Goal: Use online tool/utility: Utilize a website feature to perform a specific function

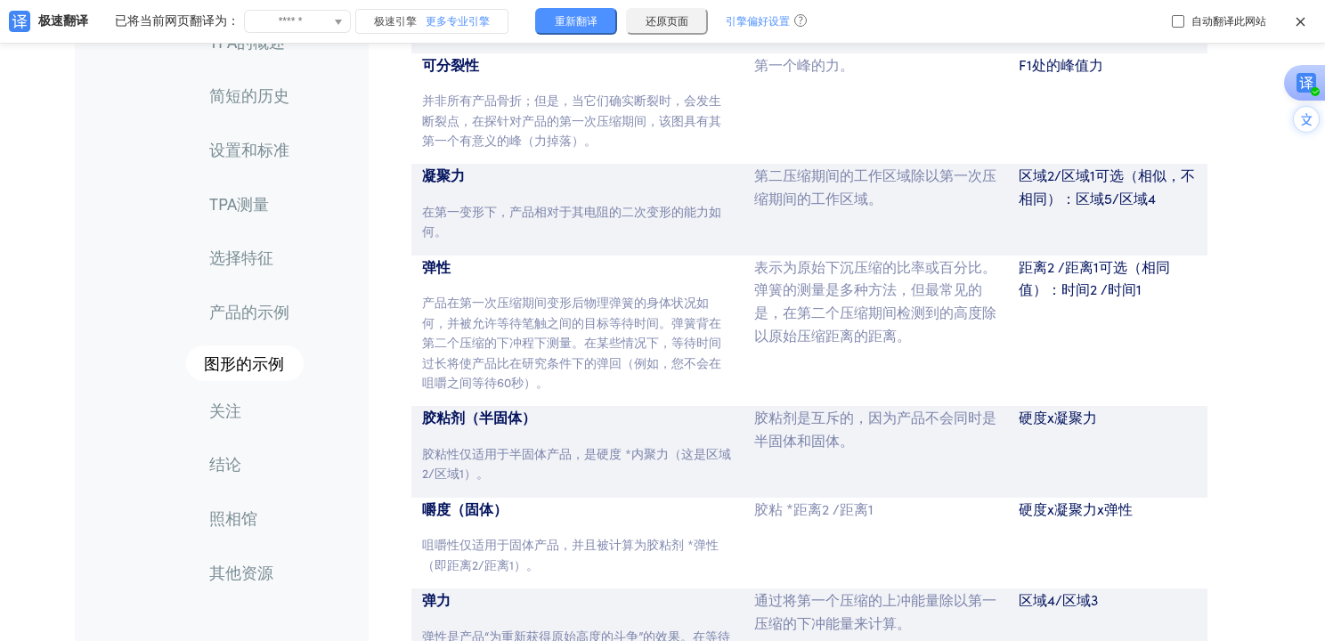
scroll to position [9064, 0]
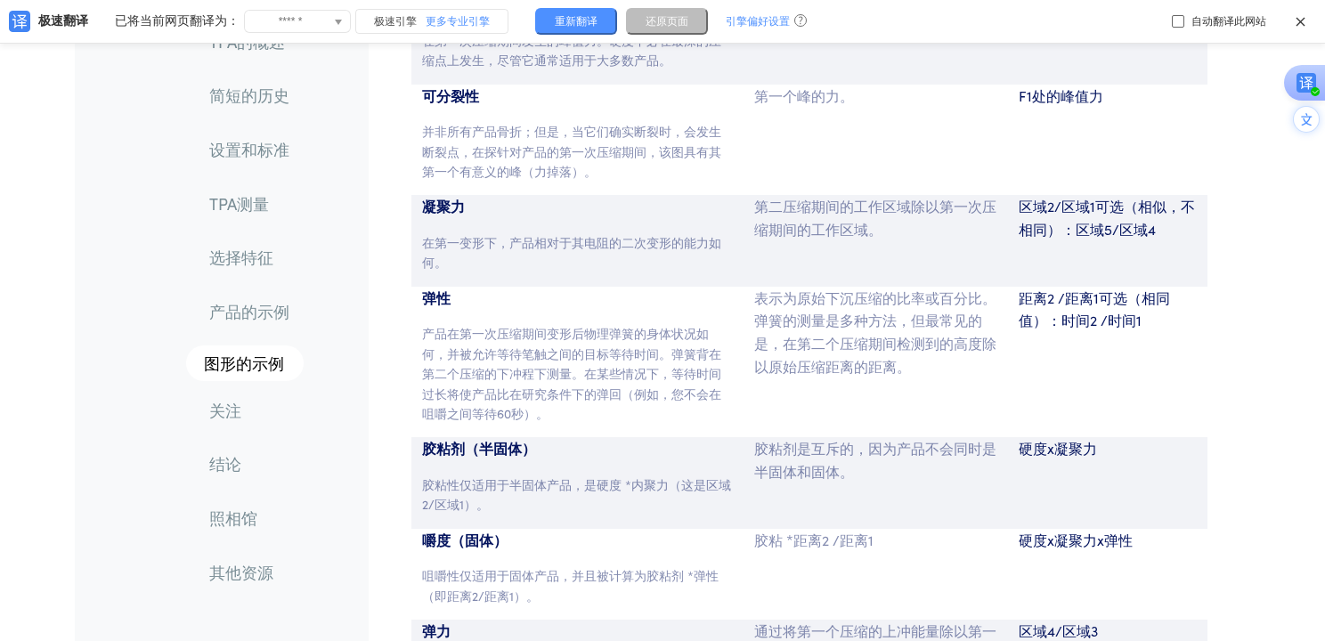
click at [660, 25] on span "还原页面" at bounding box center [667, 21] width 43 height 11
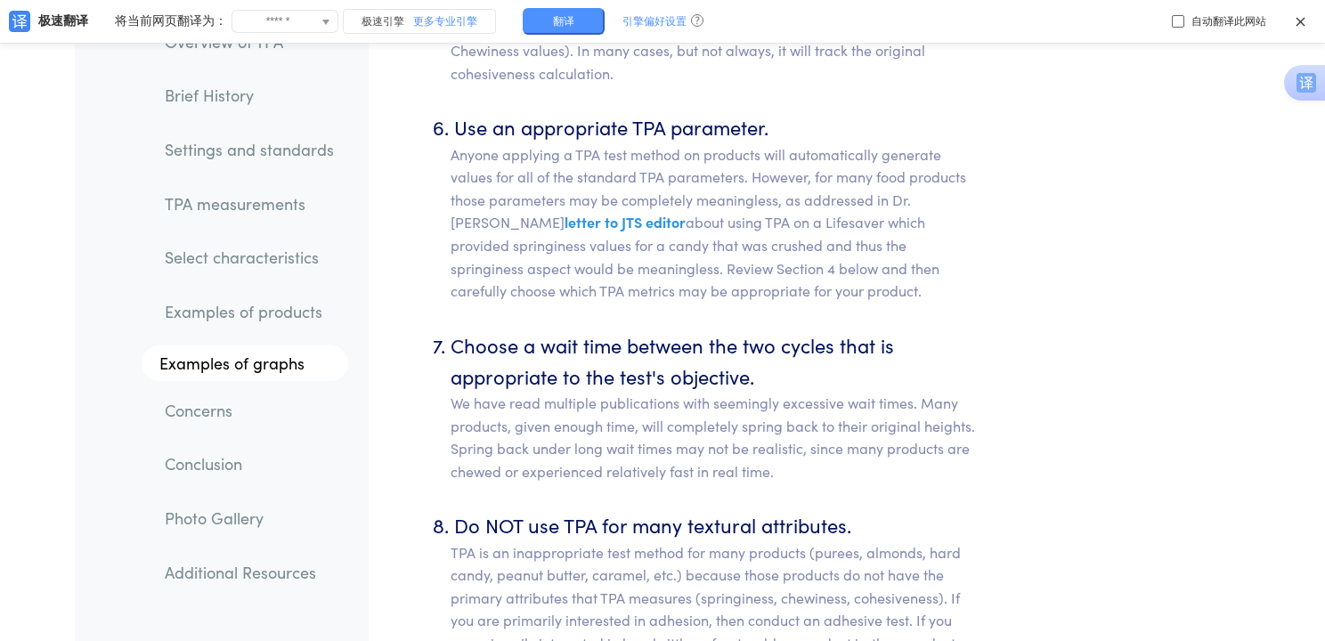
scroll to position [11974, 0]
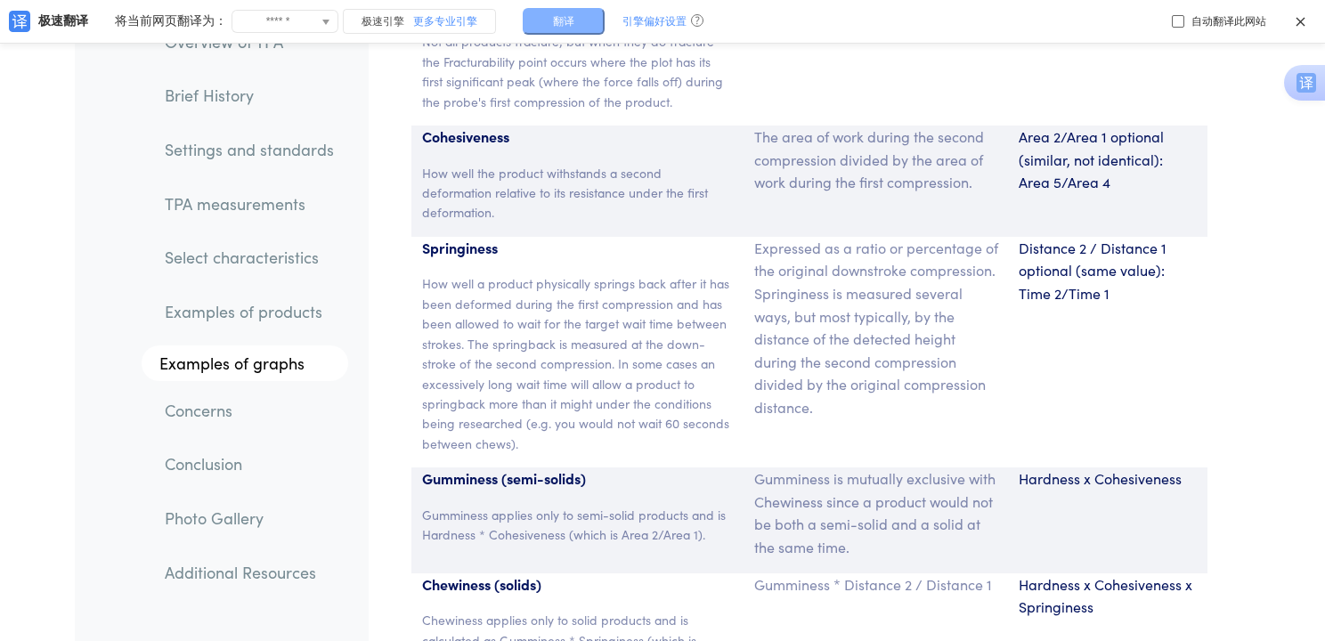
click at [539, 21] on button "翻译" at bounding box center [564, 21] width 82 height 27
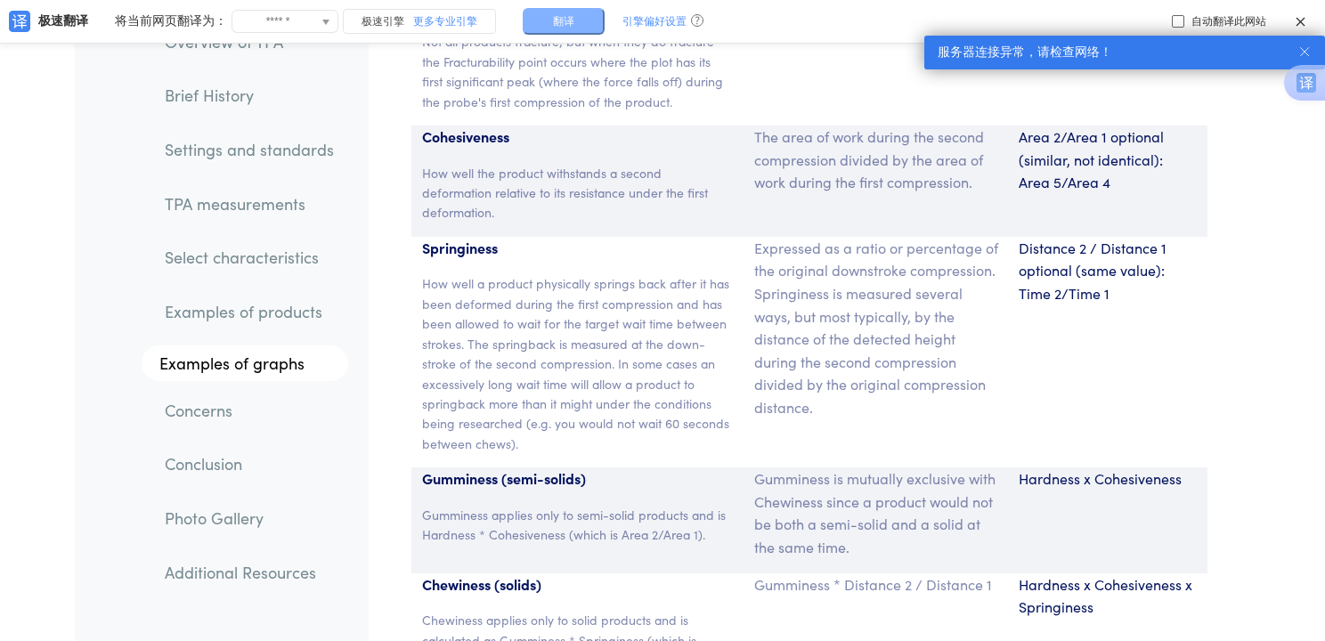
click at [581, 18] on button "翻译" at bounding box center [564, 21] width 82 height 27
click at [424, 24] on span "更多专业引擎" at bounding box center [445, 22] width 64 height 20
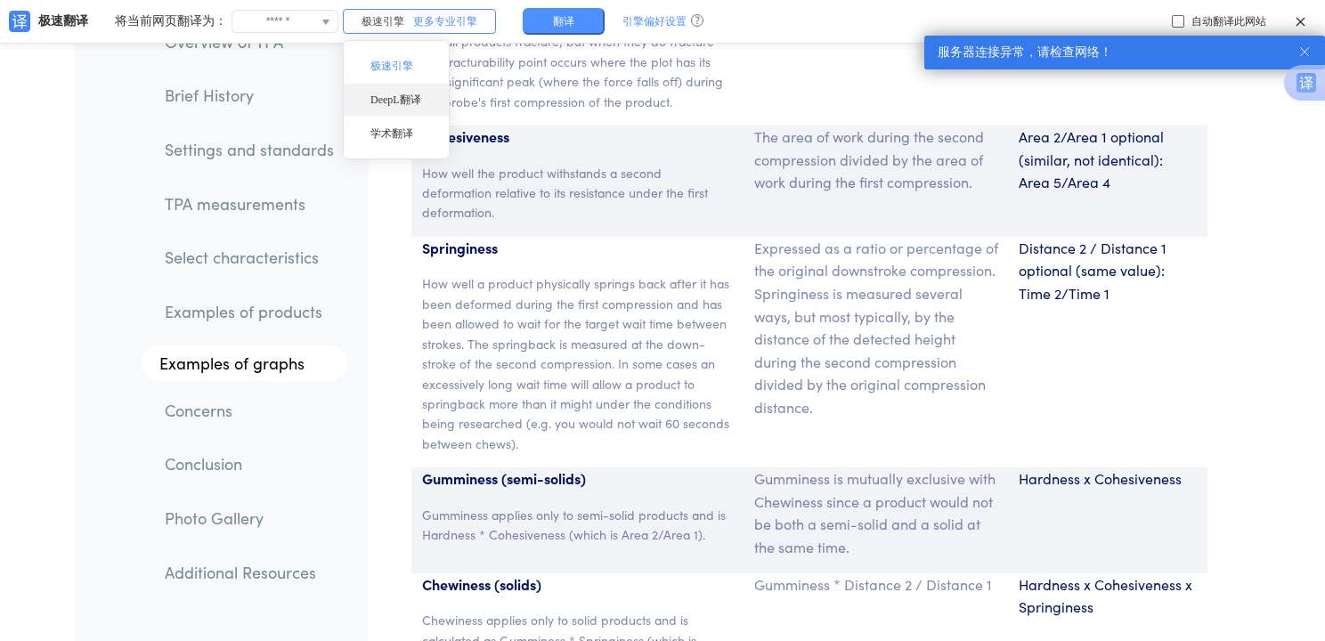
click at [404, 98] on div "DeepL翻译" at bounding box center [396, 100] width 105 height 32
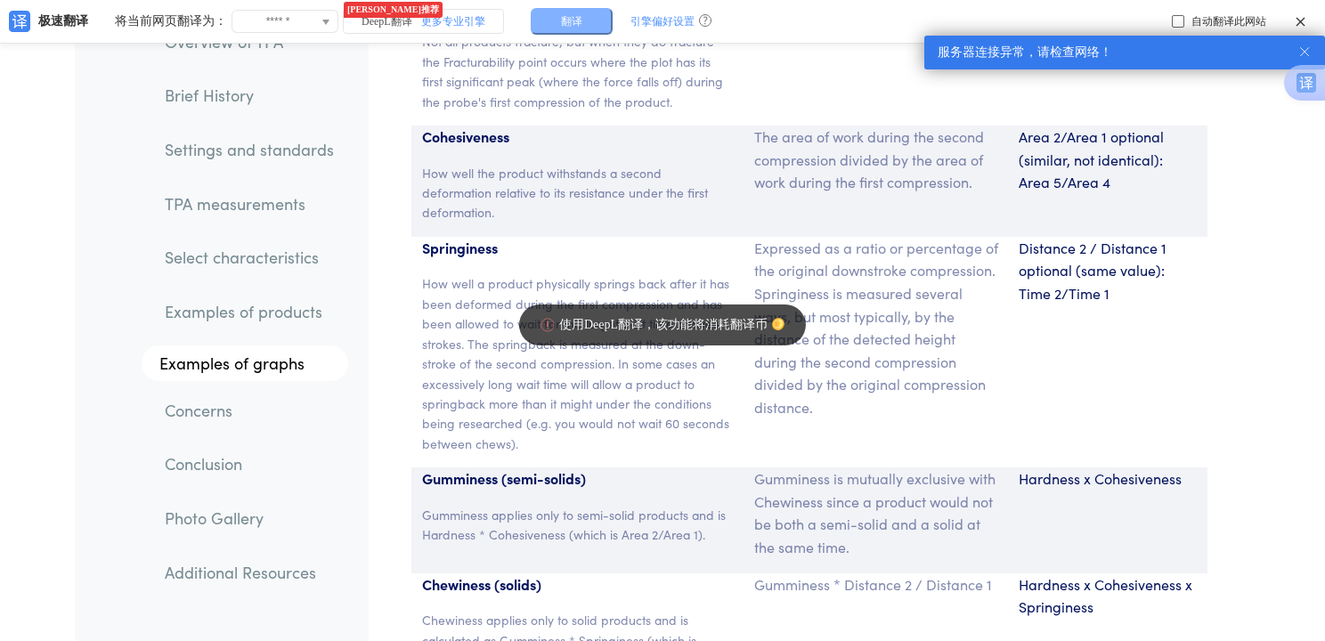
click at [582, 25] on span "翻译" at bounding box center [571, 21] width 21 height 11
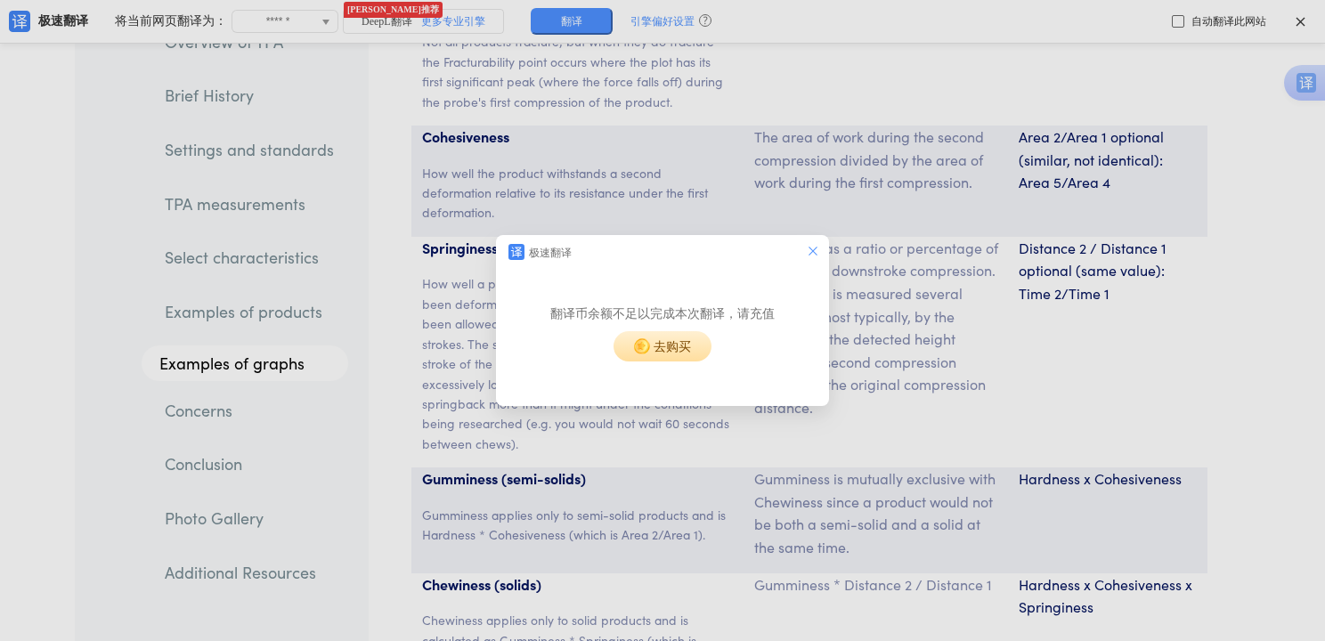
click at [813, 249] on icon "el.dialog.close" at bounding box center [812, 251] width 9 height 9
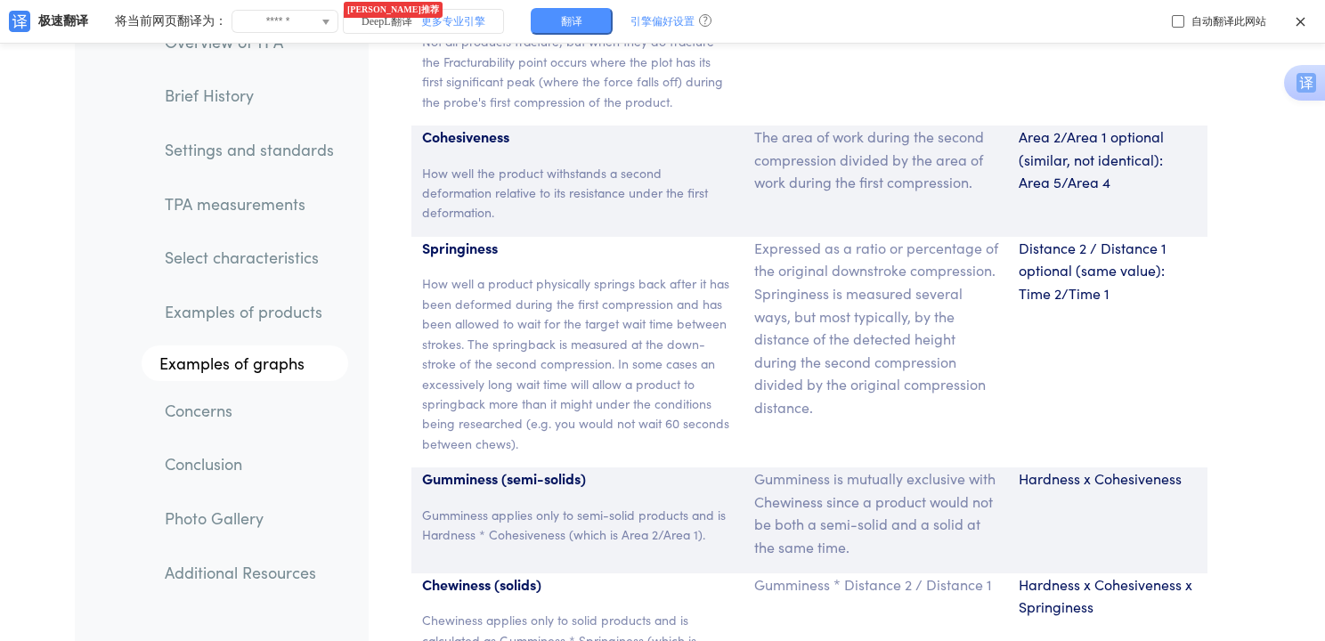
click at [595, 35] on div "极速翻译 已将当前网页翻译为： 将当前网页翻译为： ****** 阿尔巴尼亚语 阿非利堪斯语 阿拉伯语 阿姆哈拉语 阿塞拜疆语 爱沙尼亚语 奥塞梯语 巴什基尔…" at bounding box center [662, 22] width 1325 height 44
click at [594, 28] on button "翻译" at bounding box center [572, 21] width 82 height 27
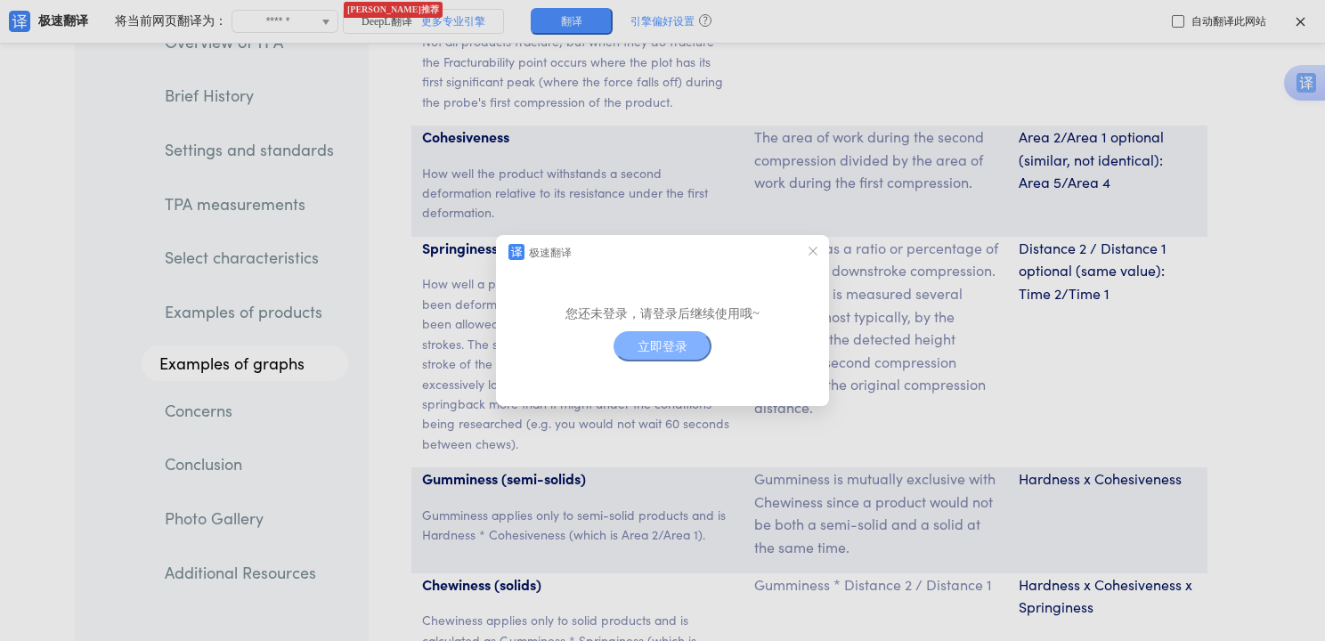
click at [648, 346] on span "立即登录" at bounding box center [663, 346] width 50 height 12
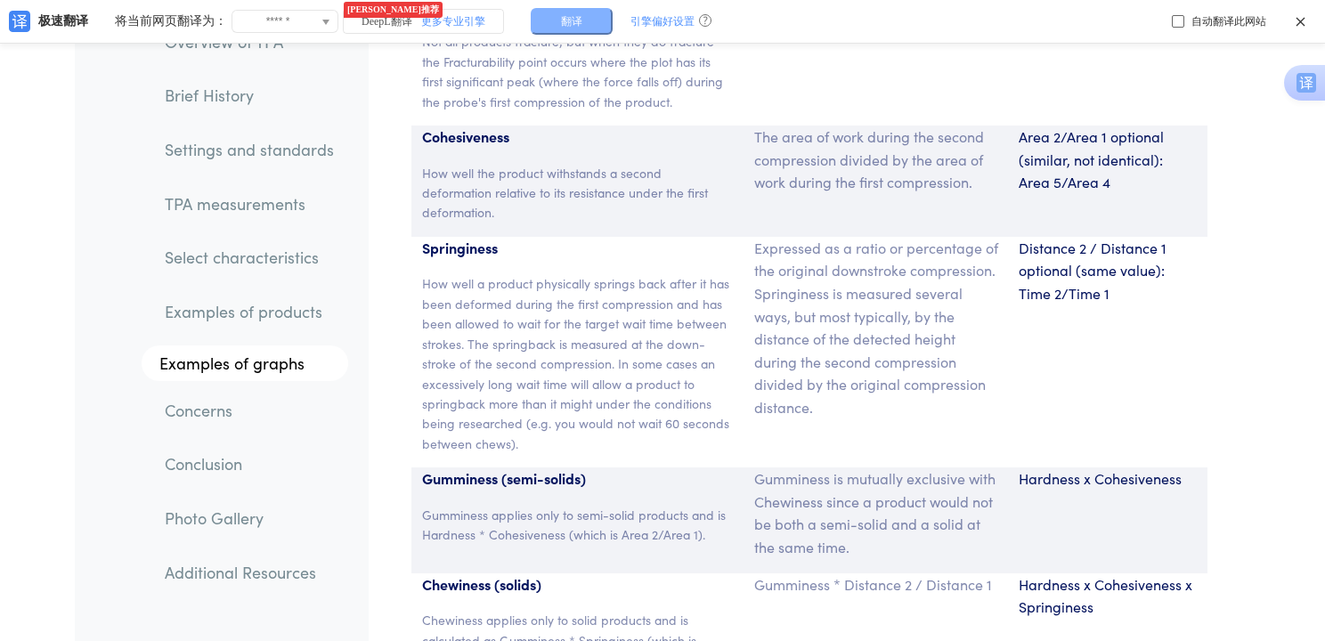
click at [598, 12] on button "翻译" at bounding box center [572, 21] width 82 height 27
click at [0, 0] on div at bounding box center [0, 0] width 0 height 0
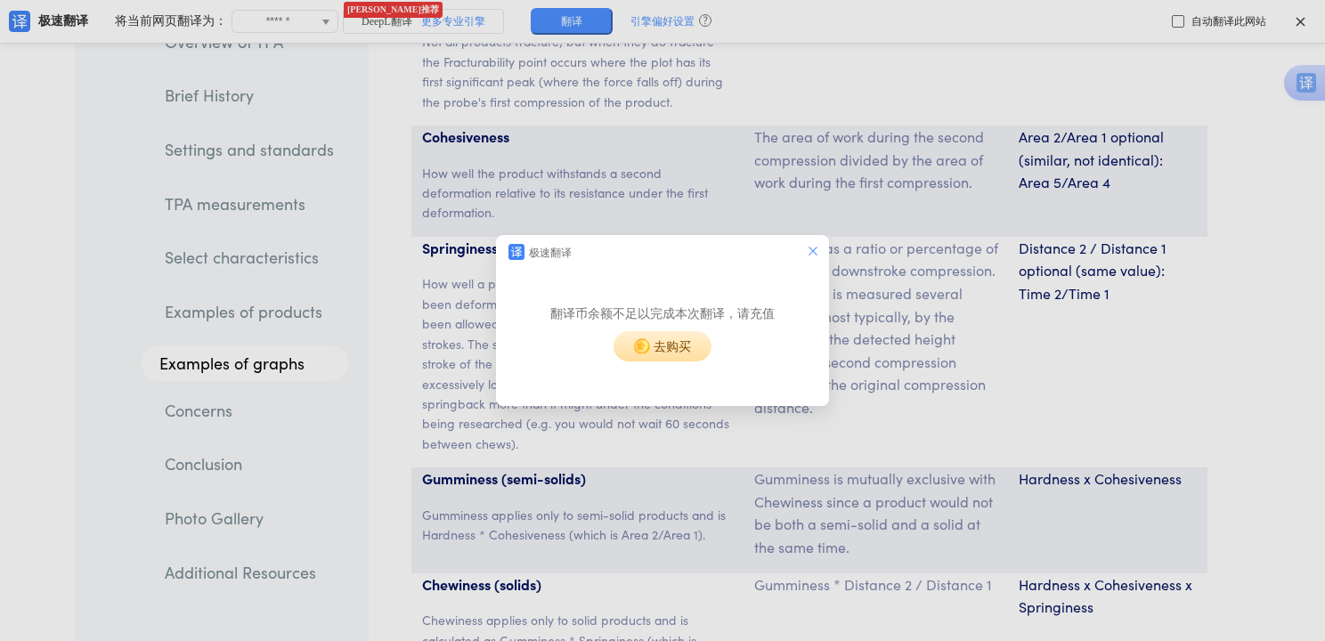
click at [813, 247] on icon "el.dialog.close" at bounding box center [813, 251] width 14 height 14
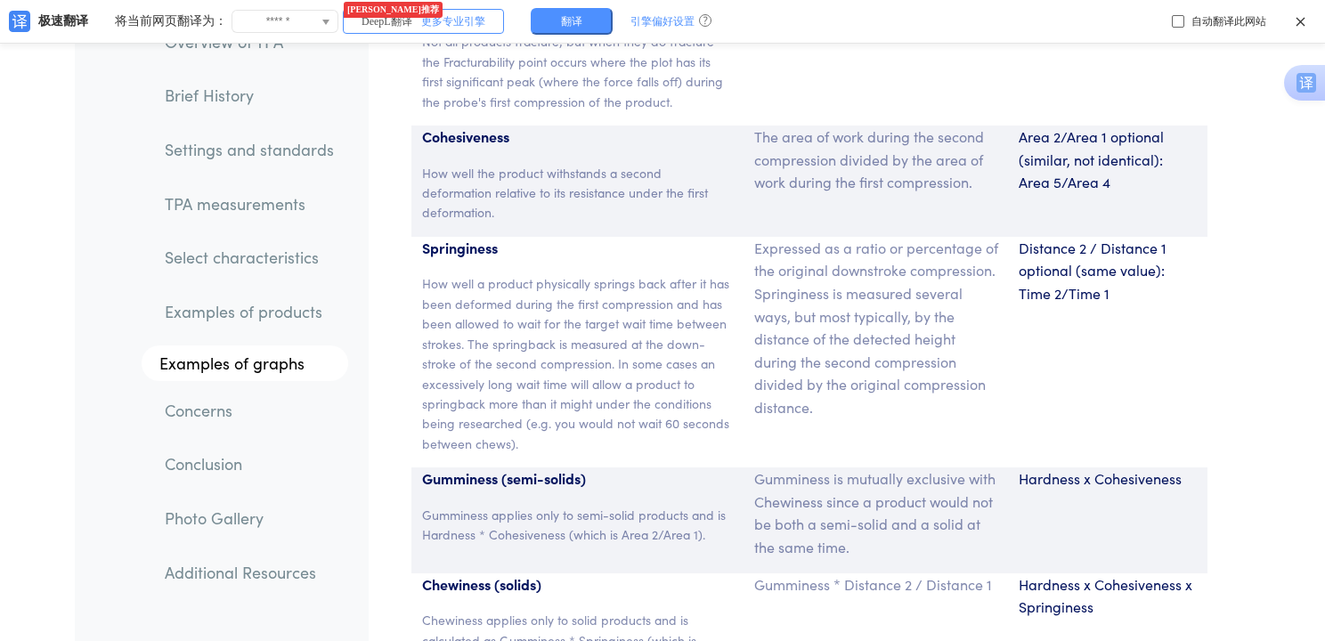
click at [477, 15] on span "更多专业引擎" at bounding box center [453, 22] width 64 height 20
click at [481, 59] on span "（日常场景适用）" at bounding box center [455, 65] width 85 height 25
click at [564, 26] on span "翻译" at bounding box center [563, 21] width 21 height 11
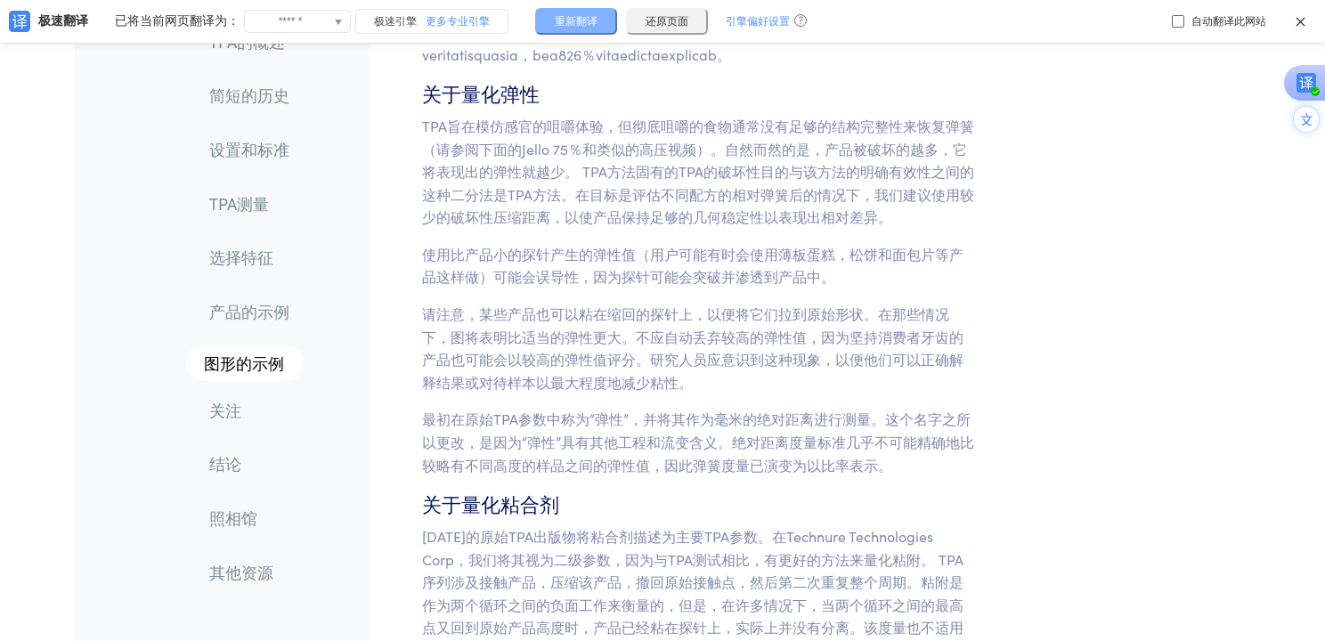
scroll to position [9064, 0]
